Goal: Communication & Community: Answer question/provide support

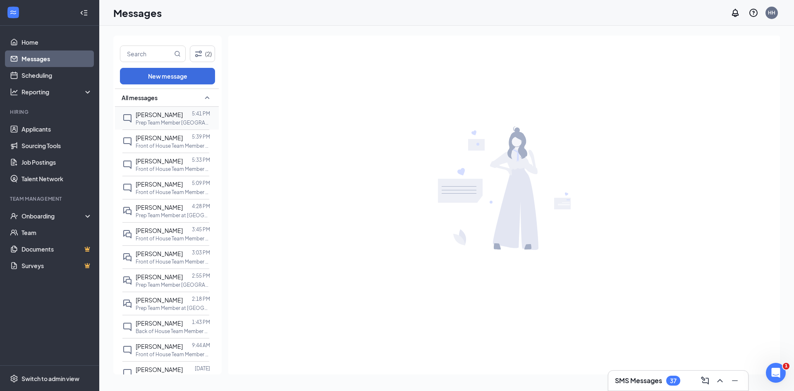
click at [167, 123] on p "Prep Team Member [GEOGRAPHIC_DATA] at [GEOGRAPHIC_DATA]" at bounding box center [173, 122] width 74 height 7
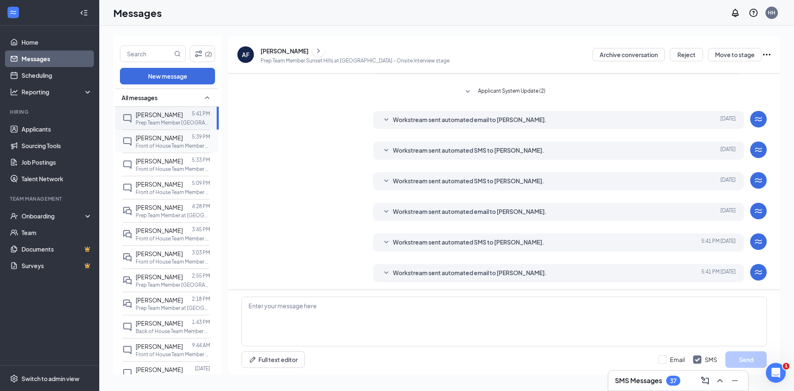
scroll to position [93, 0]
click at [177, 146] on p "Front of House Team Member Tesson Ferry at [GEOGRAPHIC_DATA][PERSON_NAME] – [PE…" at bounding box center [173, 145] width 74 height 7
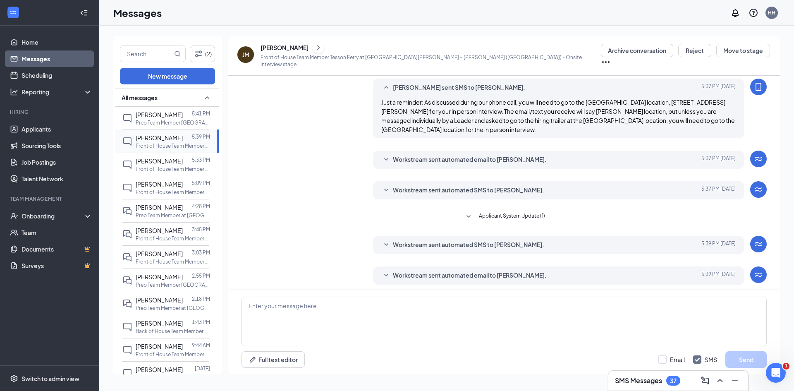
scroll to position [114, 0]
click at [295, 51] on div "[PERSON_NAME]" at bounding box center [284, 47] width 48 height 8
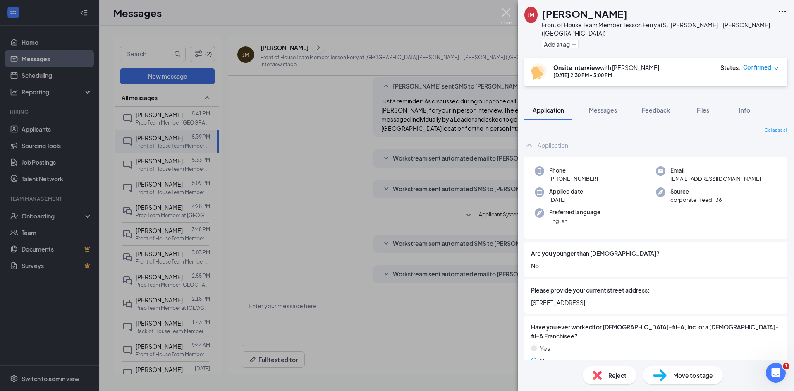
click at [507, 11] on img at bounding box center [506, 16] width 10 height 16
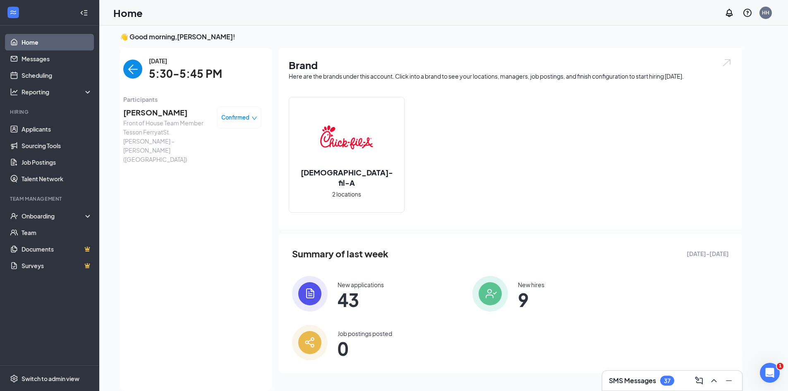
click at [129, 70] on img "back-button" at bounding box center [132, 69] width 19 height 19
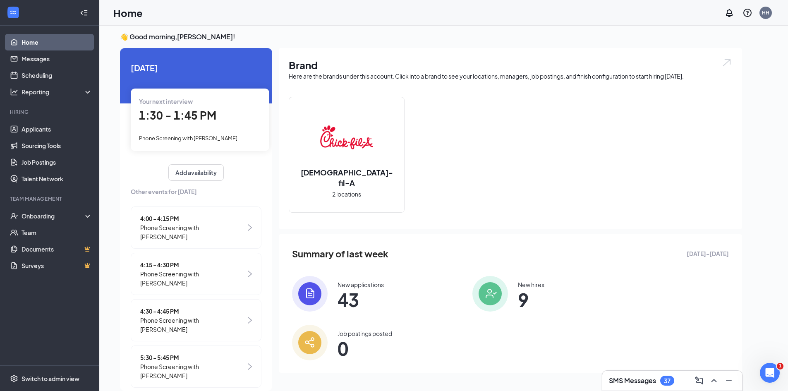
click at [198, 269] on span "Phone Screening with [PERSON_NAME]" at bounding box center [192, 278] width 105 height 18
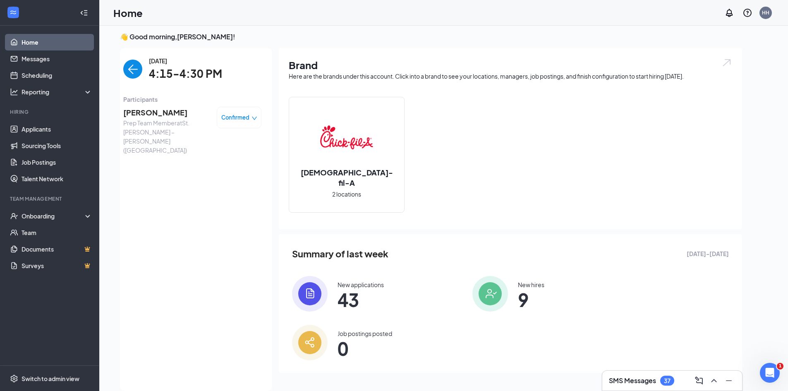
click at [164, 115] on span "[PERSON_NAME]" at bounding box center [166, 113] width 87 height 12
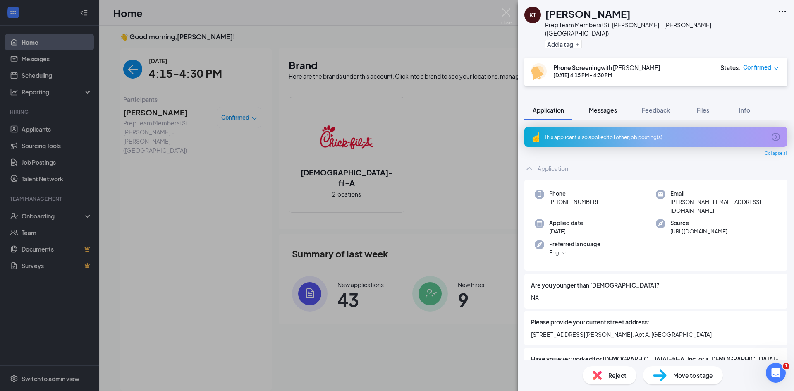
click at [609, 100] on button "Messages" at bounding box center [603, 110] width 45 height 21
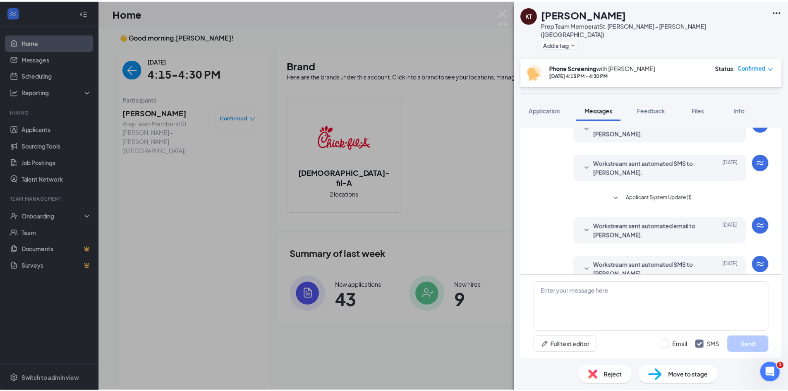
scroll to position [176, 0]
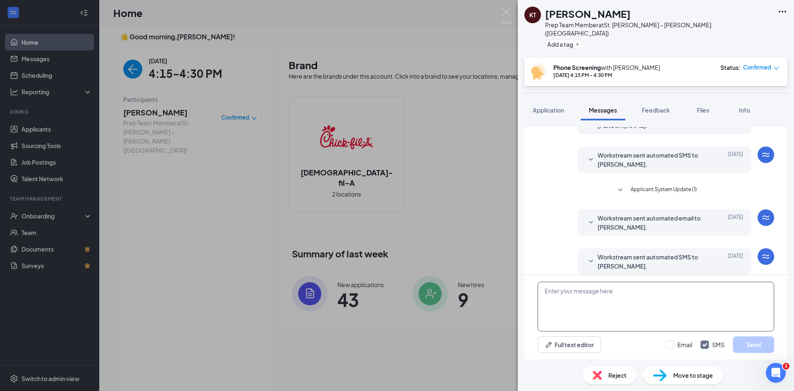
click at [613, 307] on textarea at bounding box center [656, 307] width 237 height 50
type textarea "H"
click at [505, 16] on img at bounding box center [506, 16] width 10 height 16
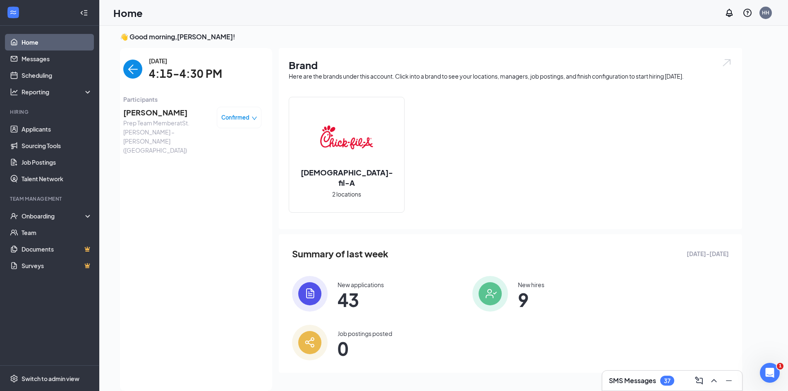
click at [134, 68] on img "back-button" at bounding box center [132, 69] width 19 height 19
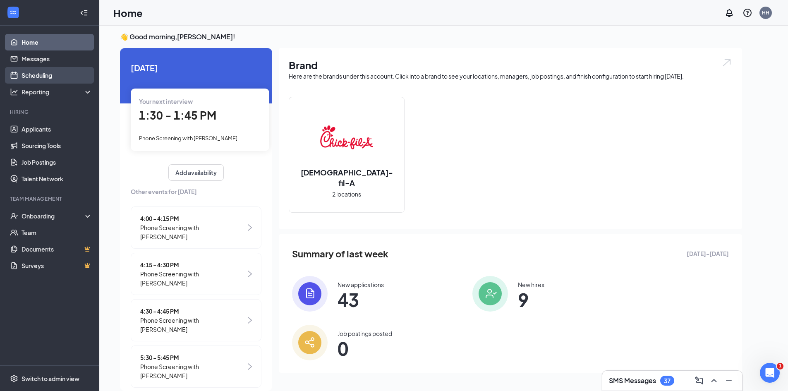
click at [46, 69] on link "Scheduling" at bounding box center [57, 75] width 71 height 17
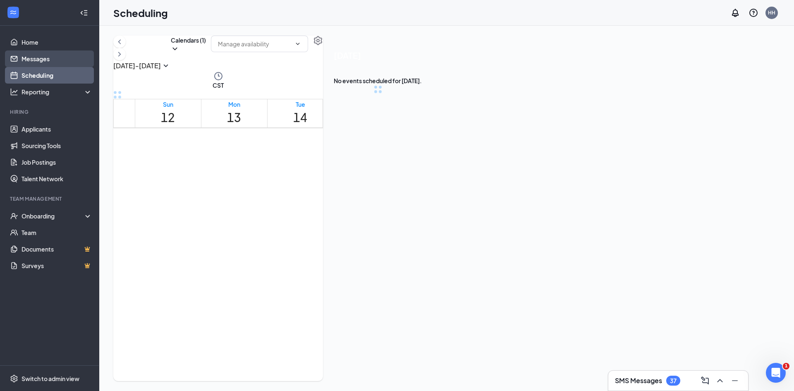
scroll to position [406, 0]
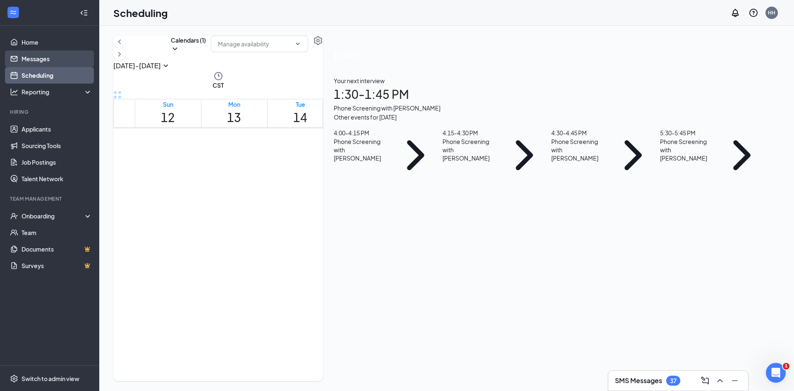
click at [45, 59] on link "Messages" at bounding box center [57, 58] width 71 height 17
